Goal: Browse casually

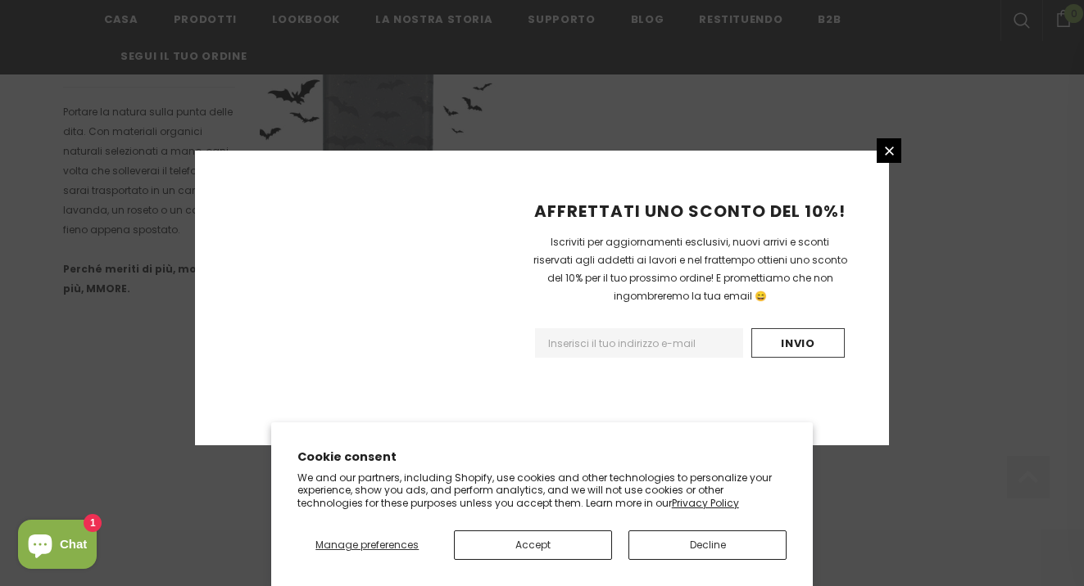
scroll to position [1254, 0]
